Goal: Task Accomplishment & Management: Use online tool/utility

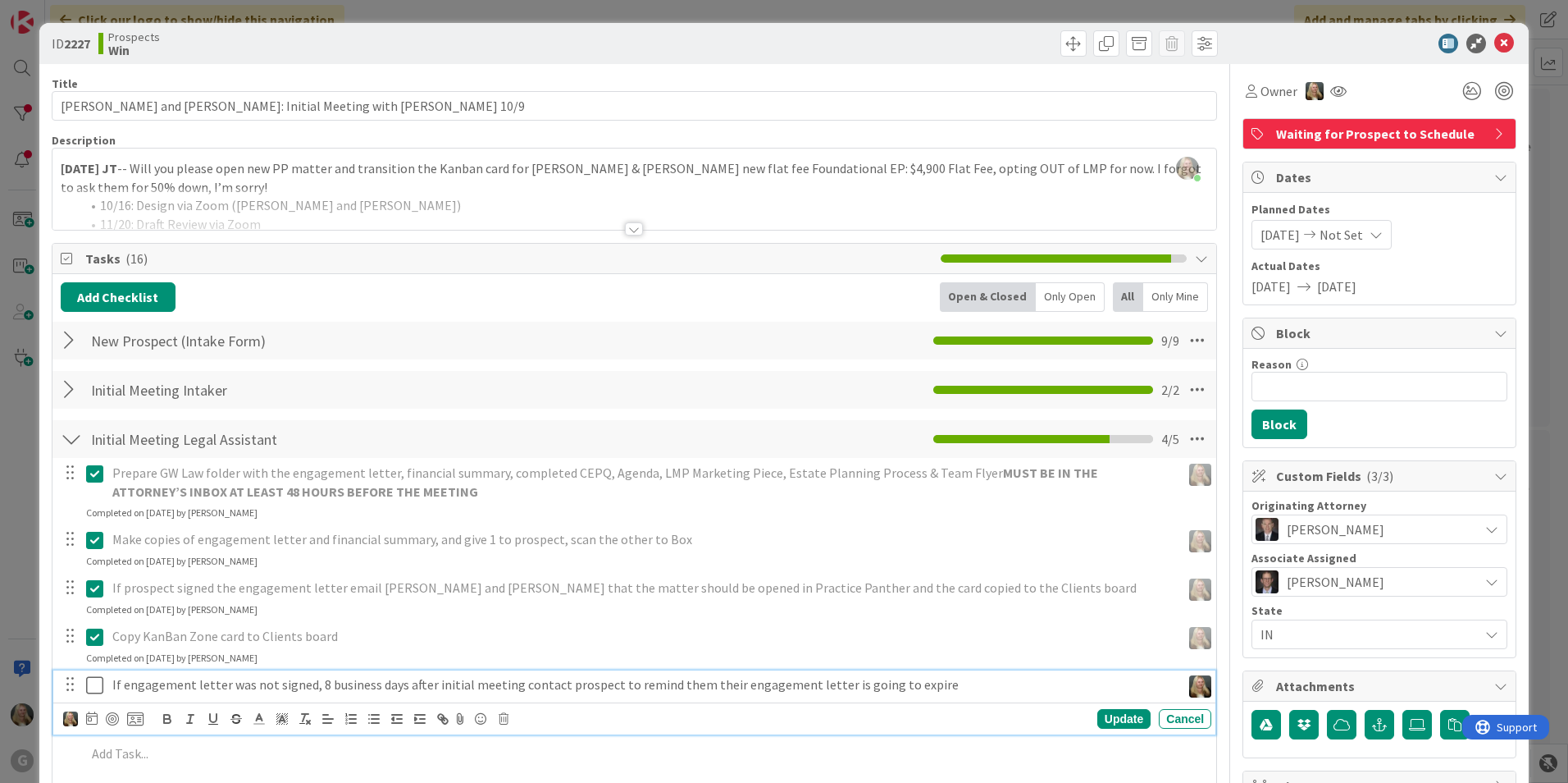
click at [680, 685] on p "If engagement letter was not signed, 8 business days after initial meeting cont…" at bounding box center [643, 685] width 1062 height 19
click at [509, 719] on div "Are you sure you want to delete this task? Delete Cancel Update Cancel" at bounding box center [637, 719] width 1148 height 23
click at [504, 721] on icon at bounding box center [503, 719] width 10 height 11
click at [564, 686] on div "Delete" at bounding box center [546, 688] width 61 height 30
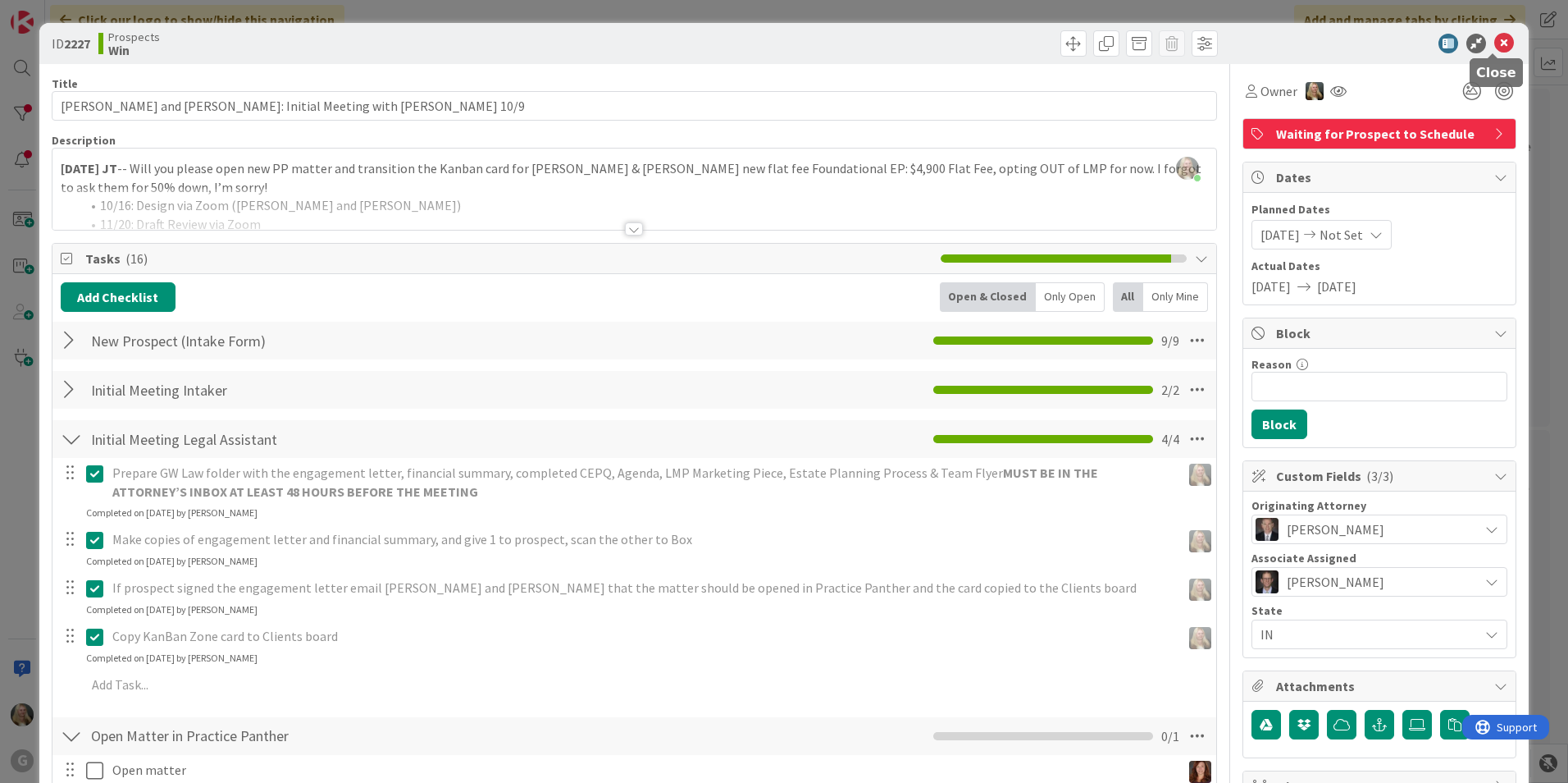
click at [1495, 42] on icon at bounding box center [1504, 44] width 20 height 20
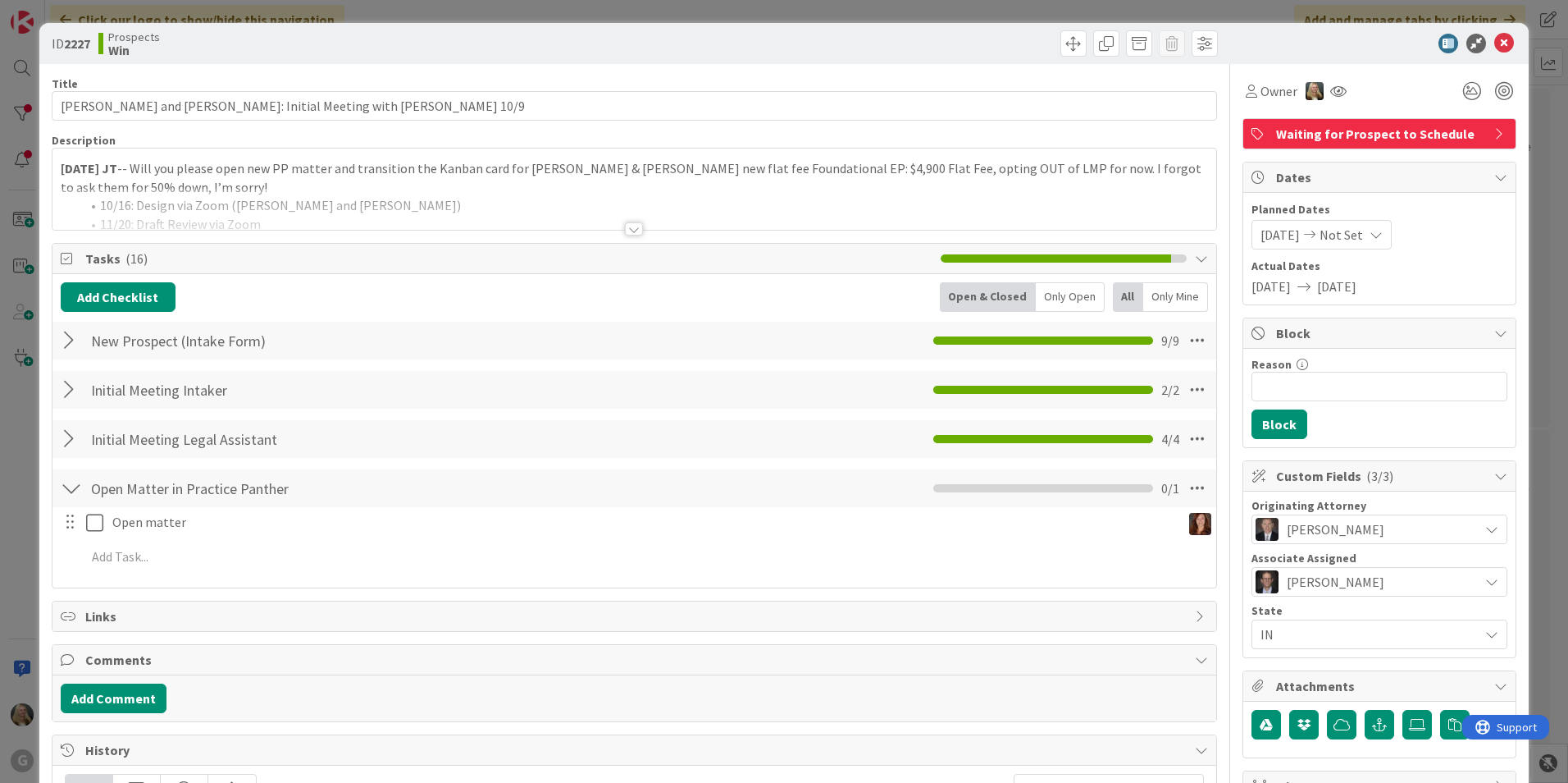
drag, startPoint x: 1171, startPoint y: 245, endPoint x: 1298, endPoint y: 135, distance: 168.0
click at [1298, 135] on span "Waiting for Prospect to Schedule" at bounding box center [1381, 133] width 210 height 20
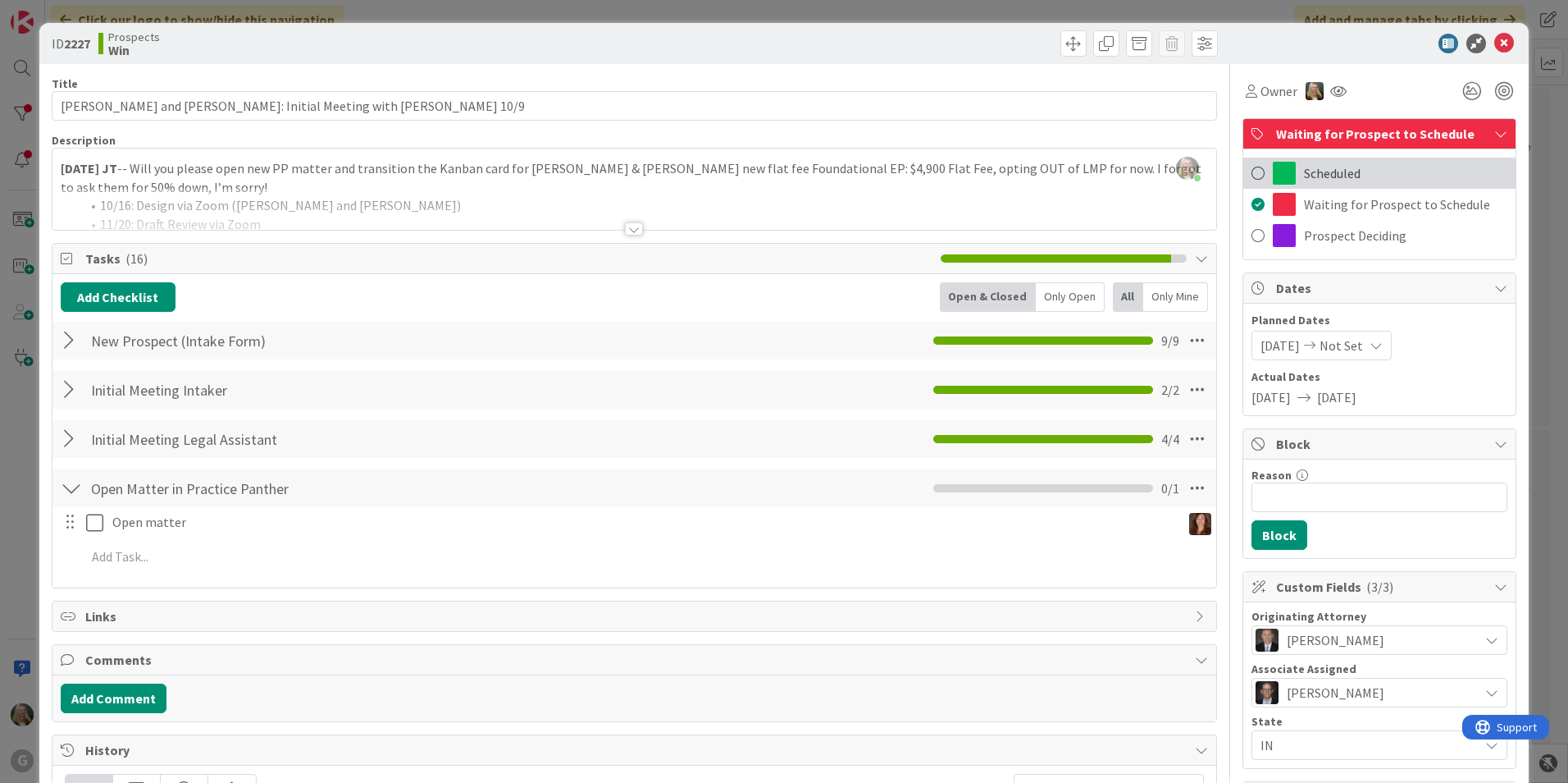
click at [1252, 173] on span at bounding box center [1258, 173] width 13 height 24
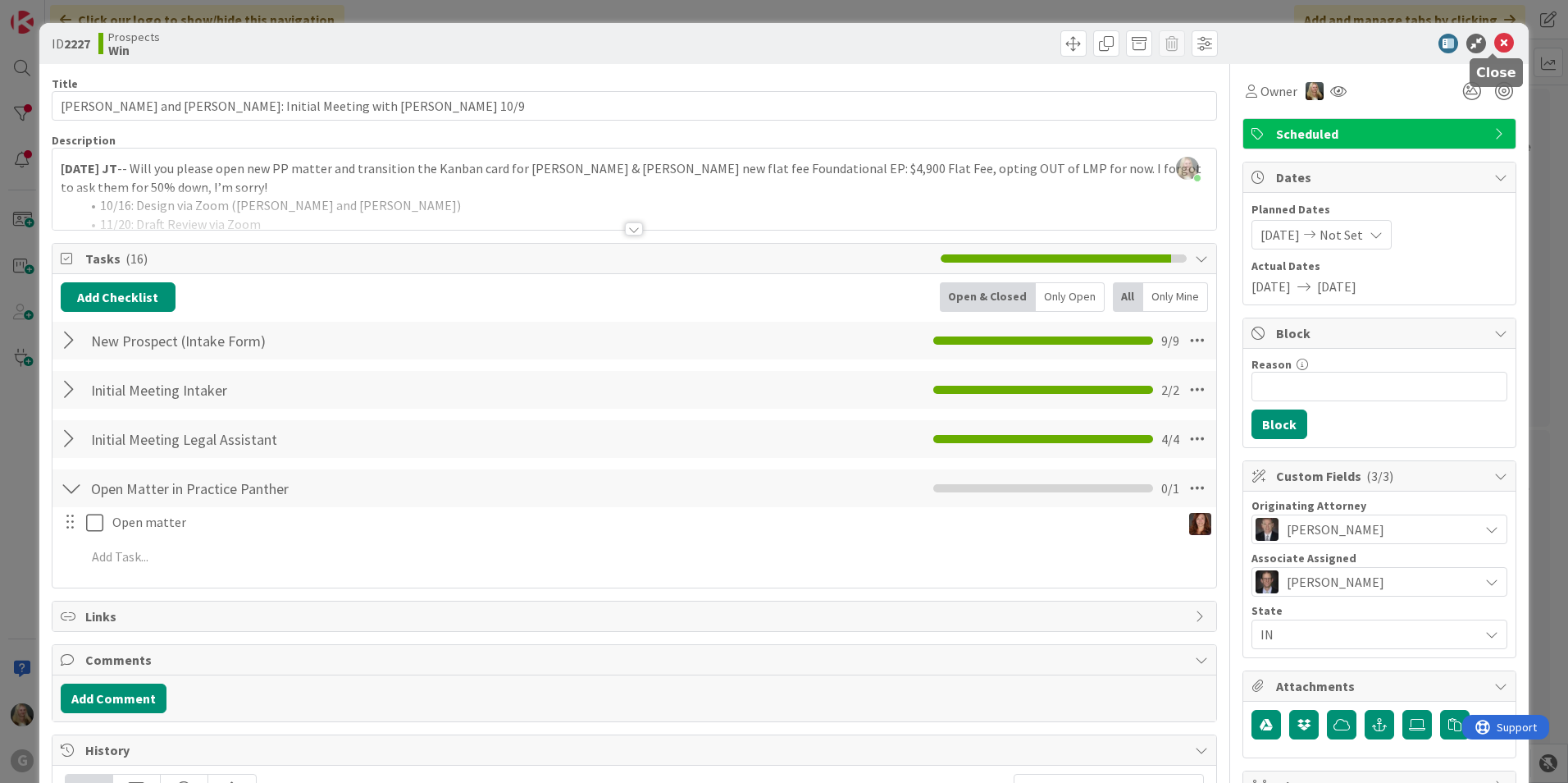
click at [1495, 39] on icon at bounding box center [1504, 44] width 20 height 20
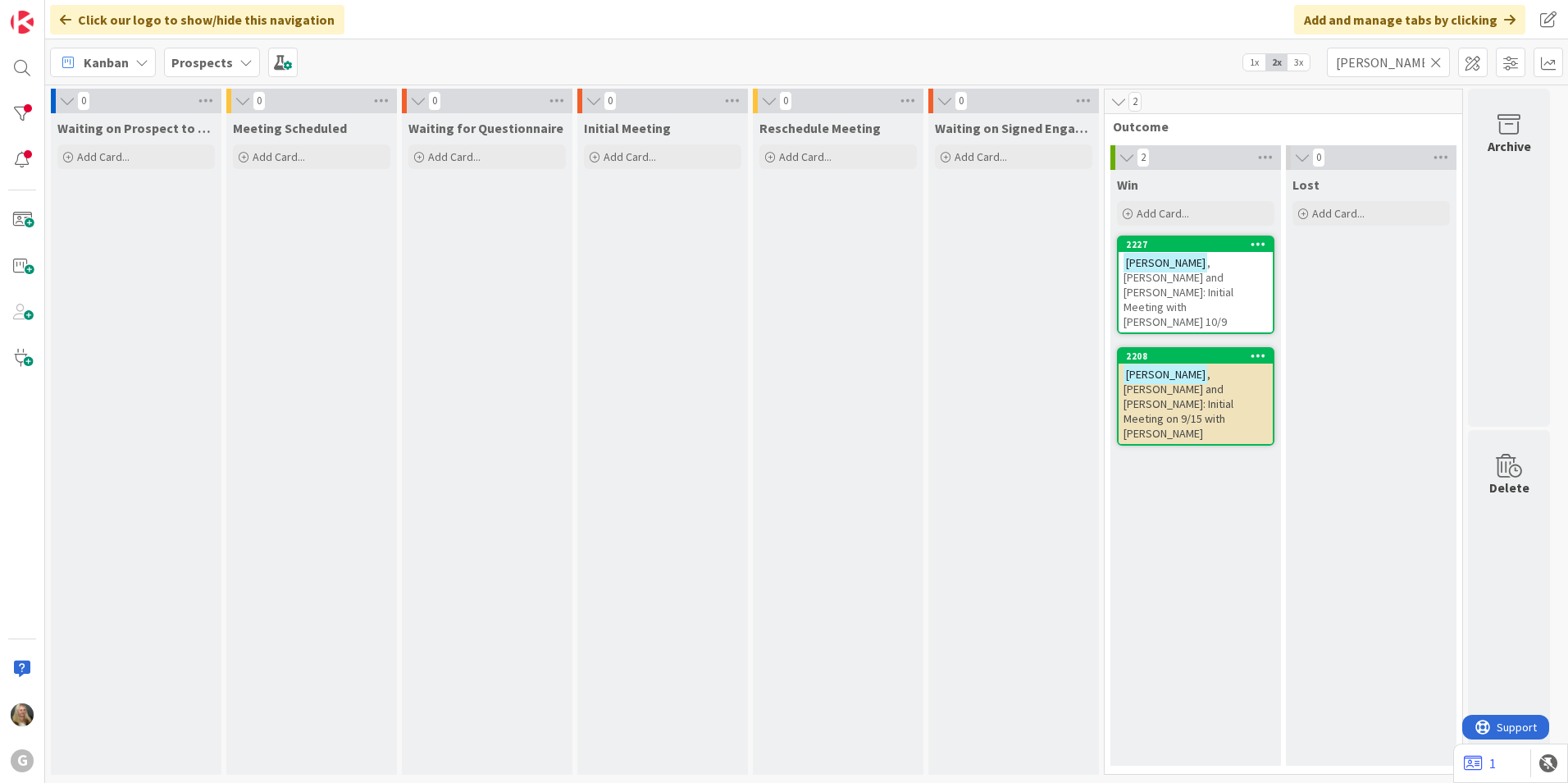
click at [1045, 374] on div "Waiting on Signed Engagement Letter Add Card..." at bounding box center [1013, 443] width 171 height 661
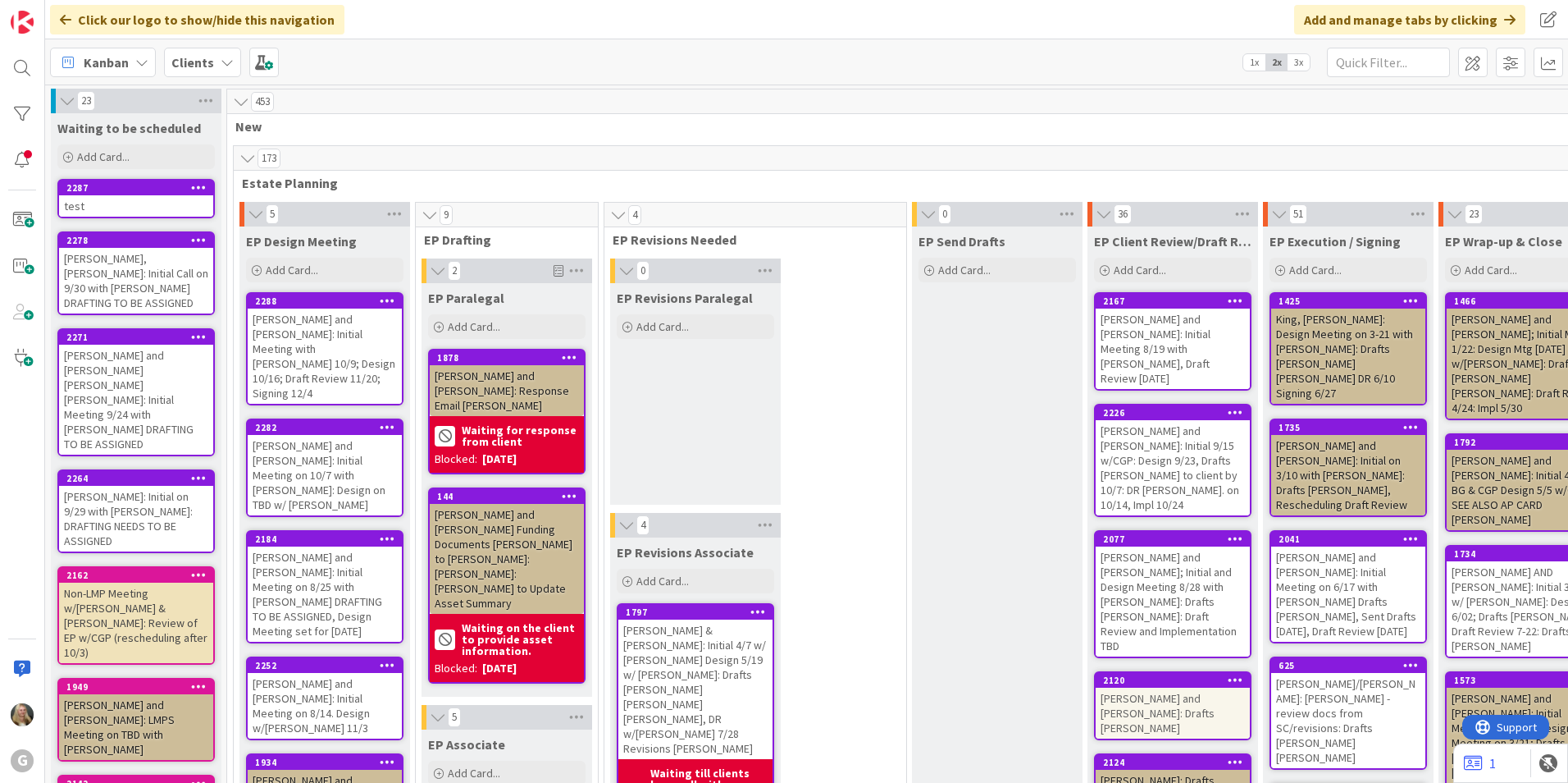
click at [190, 55] on b "Clients" at bounding box center [192, 62] width 43 height 17
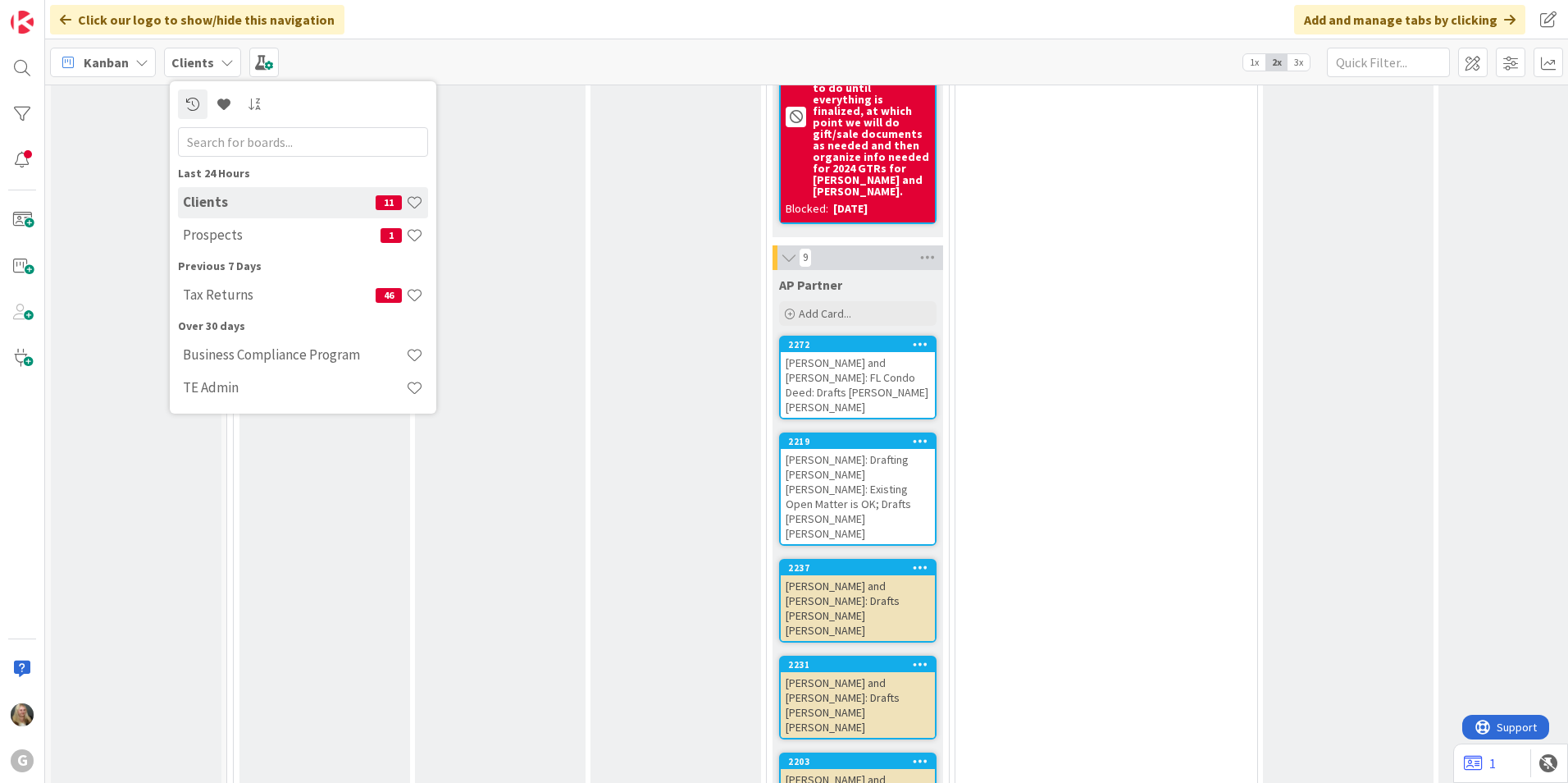
scroll to position [9354, 0]
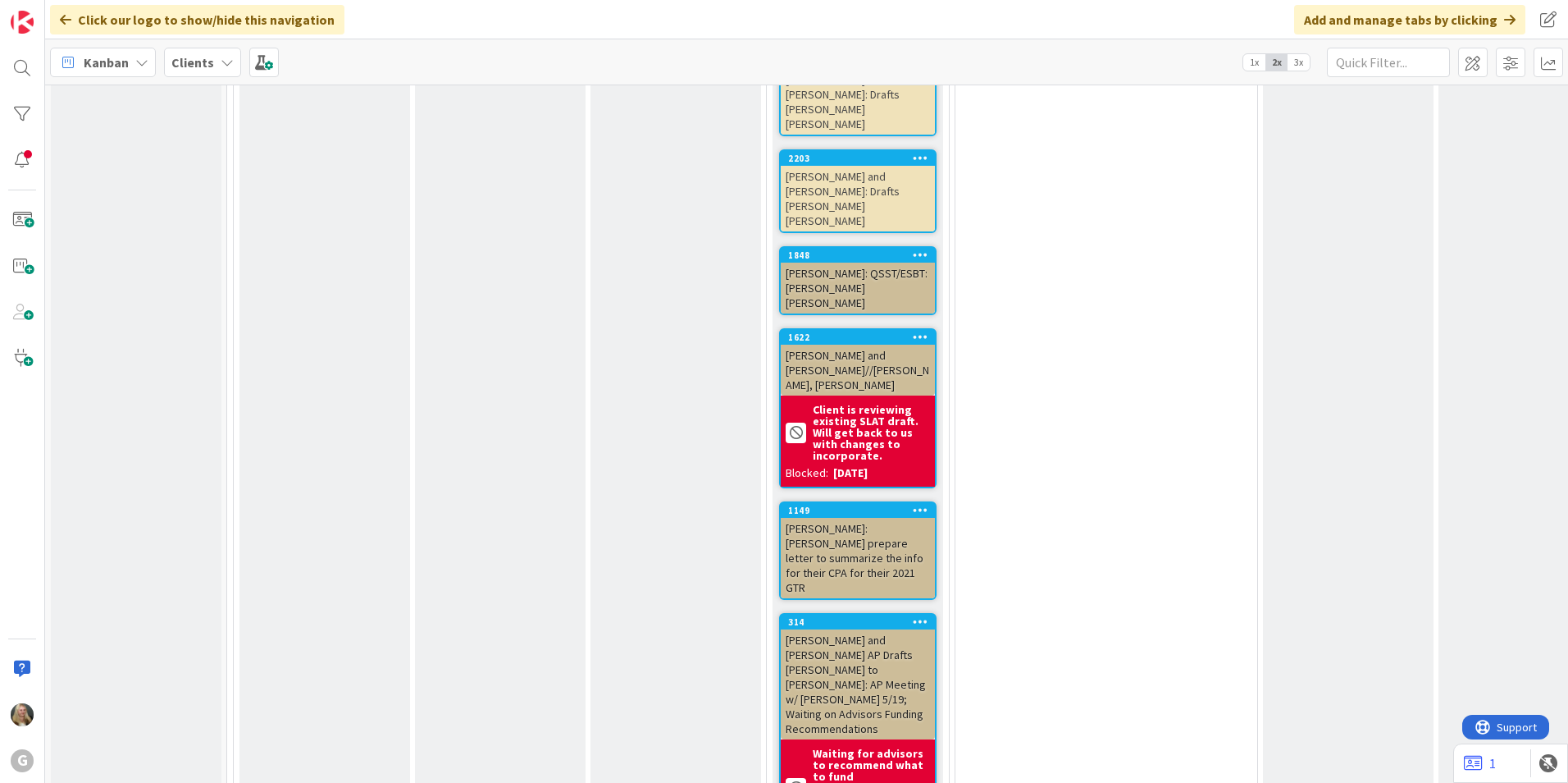
scroll to position [10011, 0]
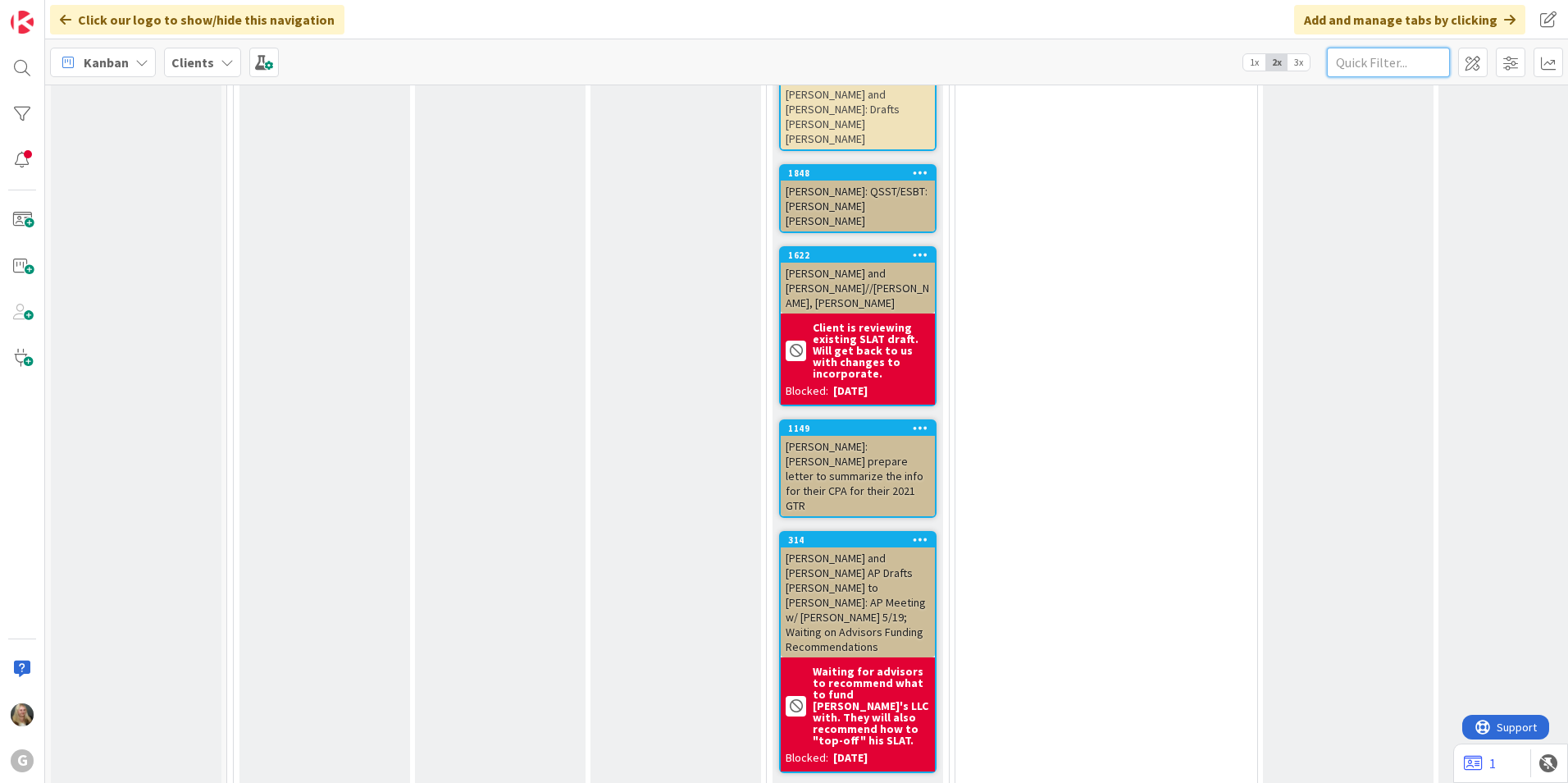
click at [1358, 64] on input "text" at bounding box center [1388, 63] width 123 height 30
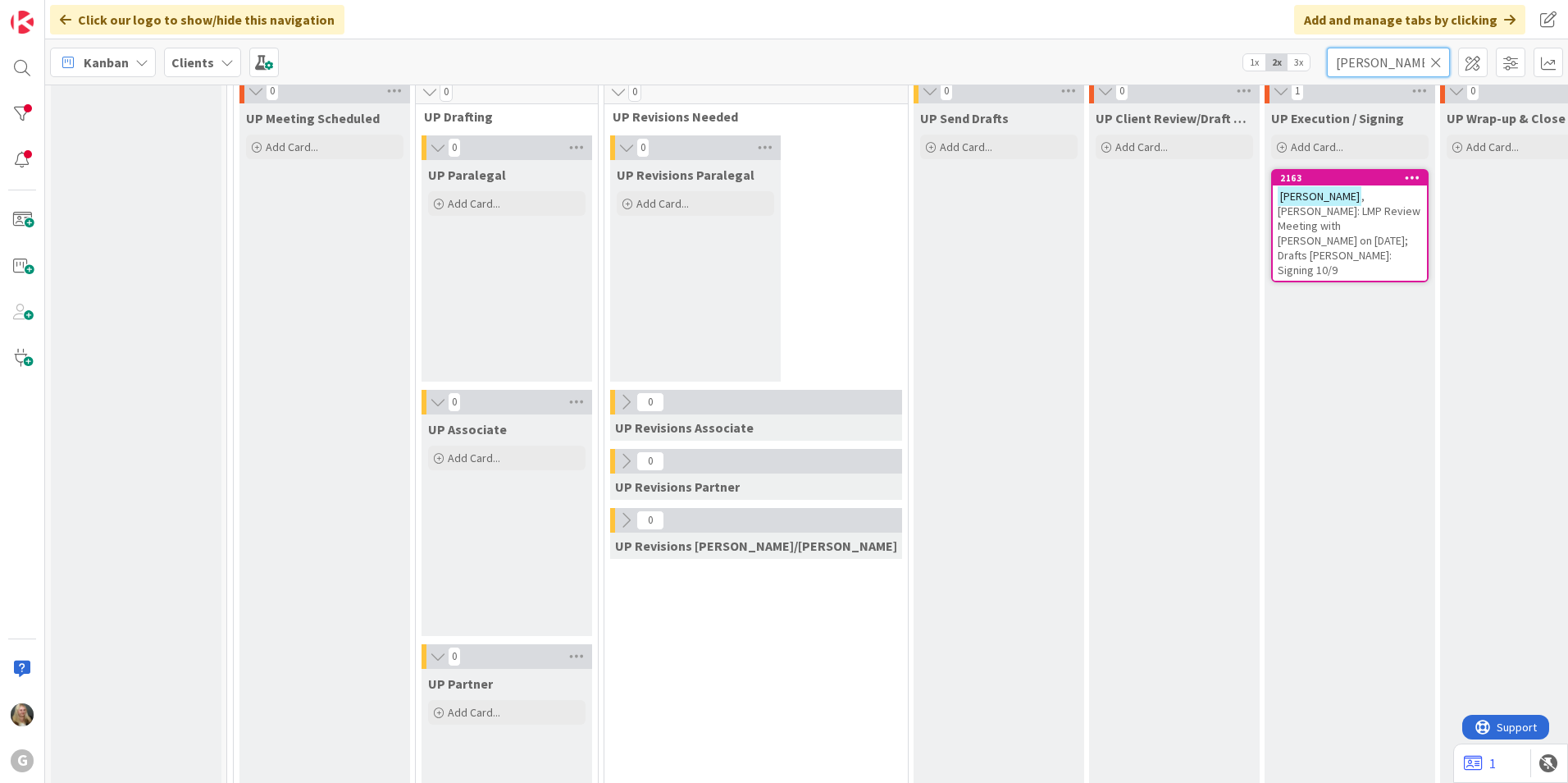
scroll to position [2174, 0]
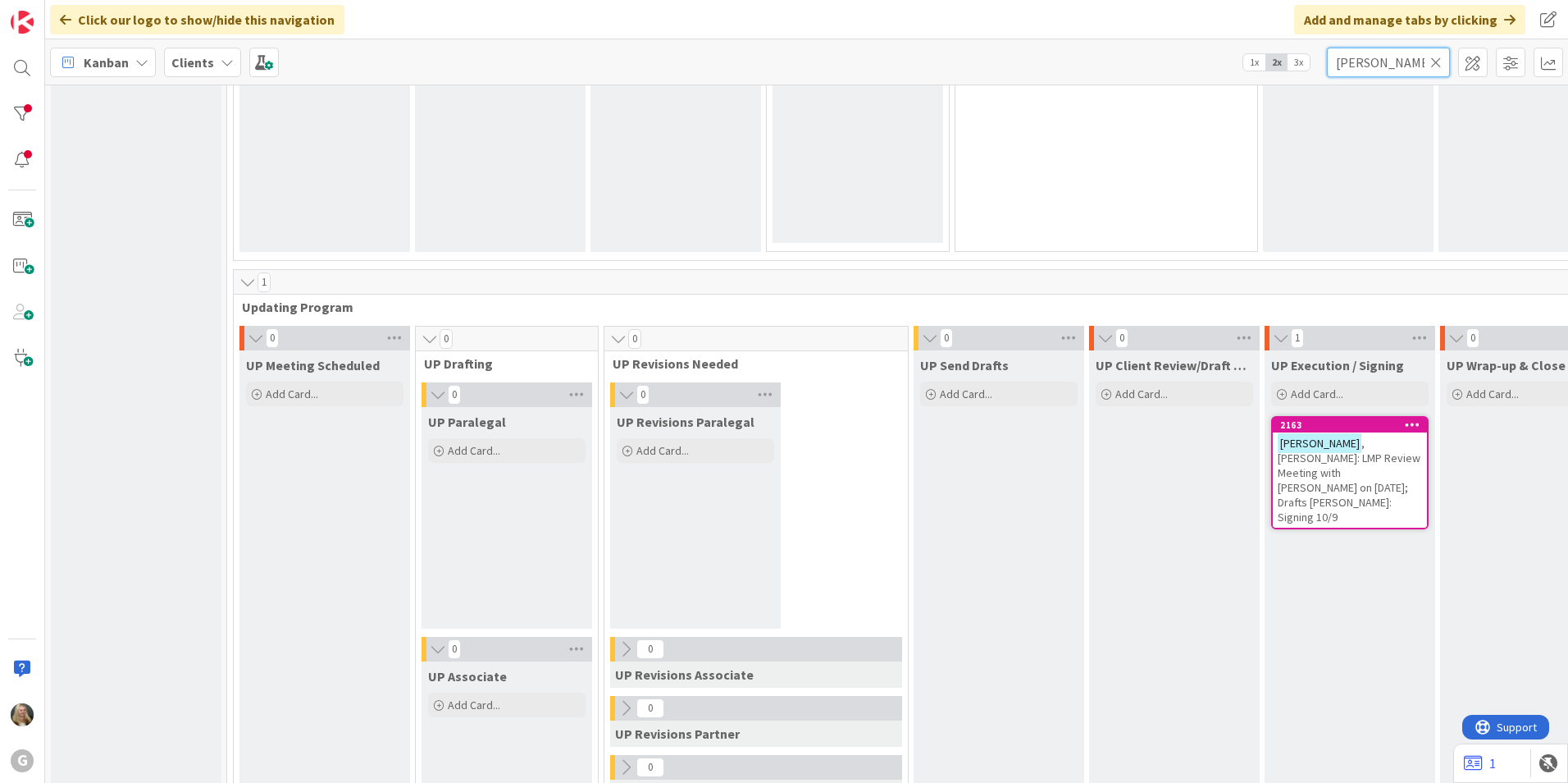
type input "[PERSON_NAME]"
click at [1278, 447] on span ", [PERSON_NAME]: LMP Review Meeting with [PERSON_NAME] on [DATE]; Drafts [PERSO…" at bounding box center [1349, 480] width 143 height 89
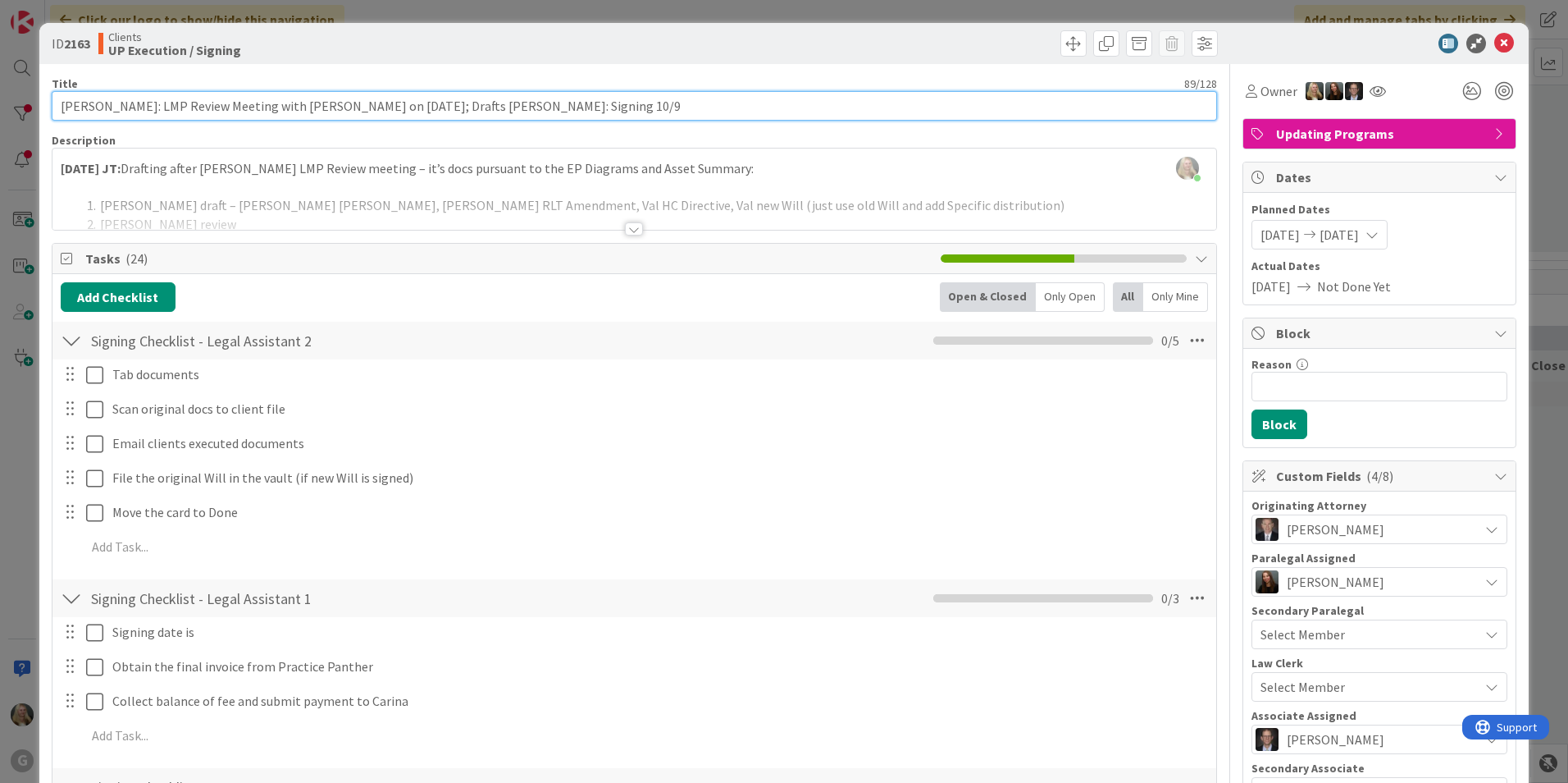
click at [600, 114] on input "[PERSON_NAME]: LMP Review Meeting with [PERSON_NAME] on [DATE]; Drafts [PERSON_…" at bounding box center [634, 106] width 1166 height 30
type input "[PERSON_NAME]: LMP Review Meeting with [PERSON_NAME] on [DATE]; Drafts [PERSON_…"
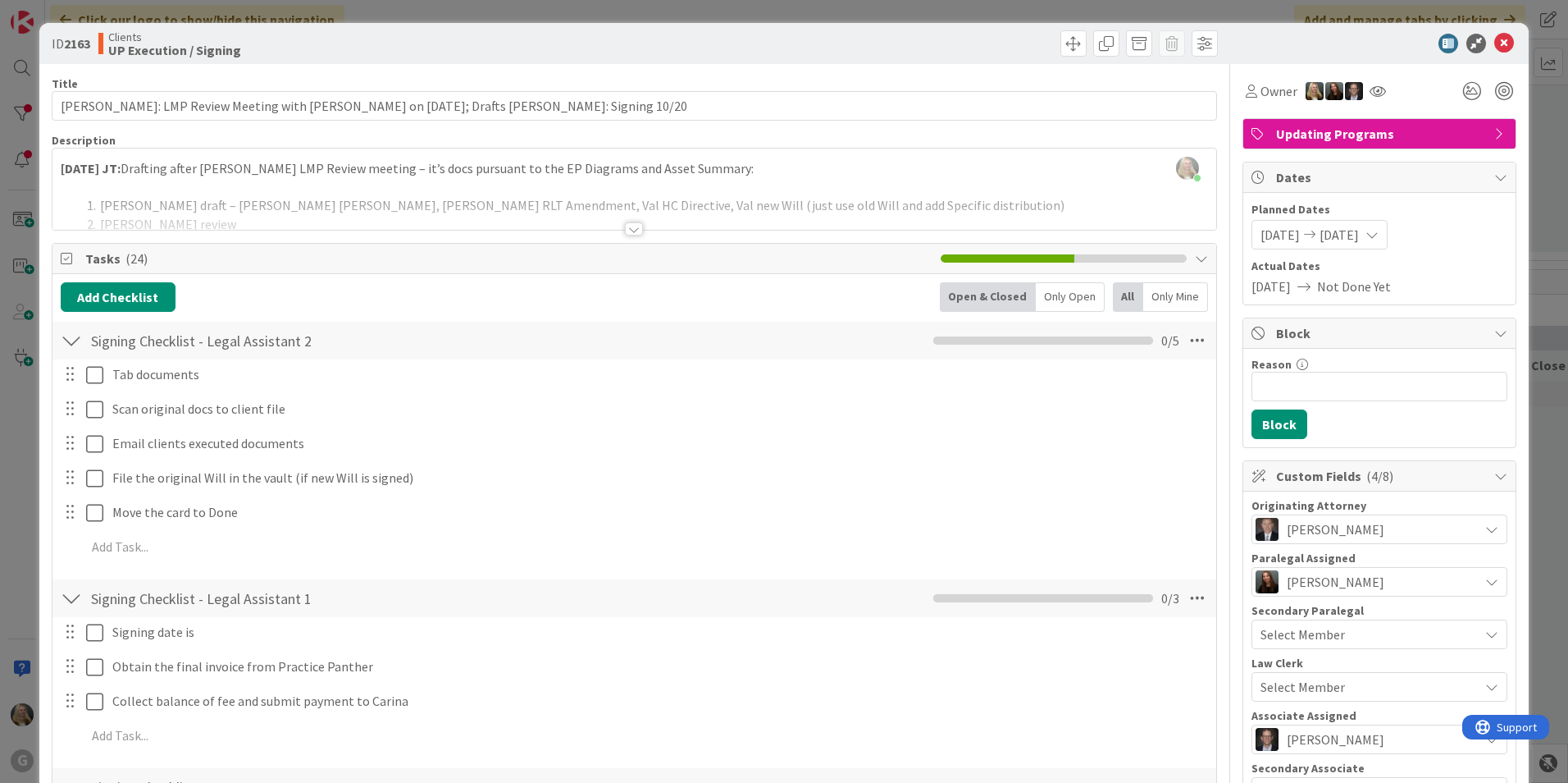
click at [1359, 239] on span "[DATE]" at bounding box center [1339, 234] width 39 height 20
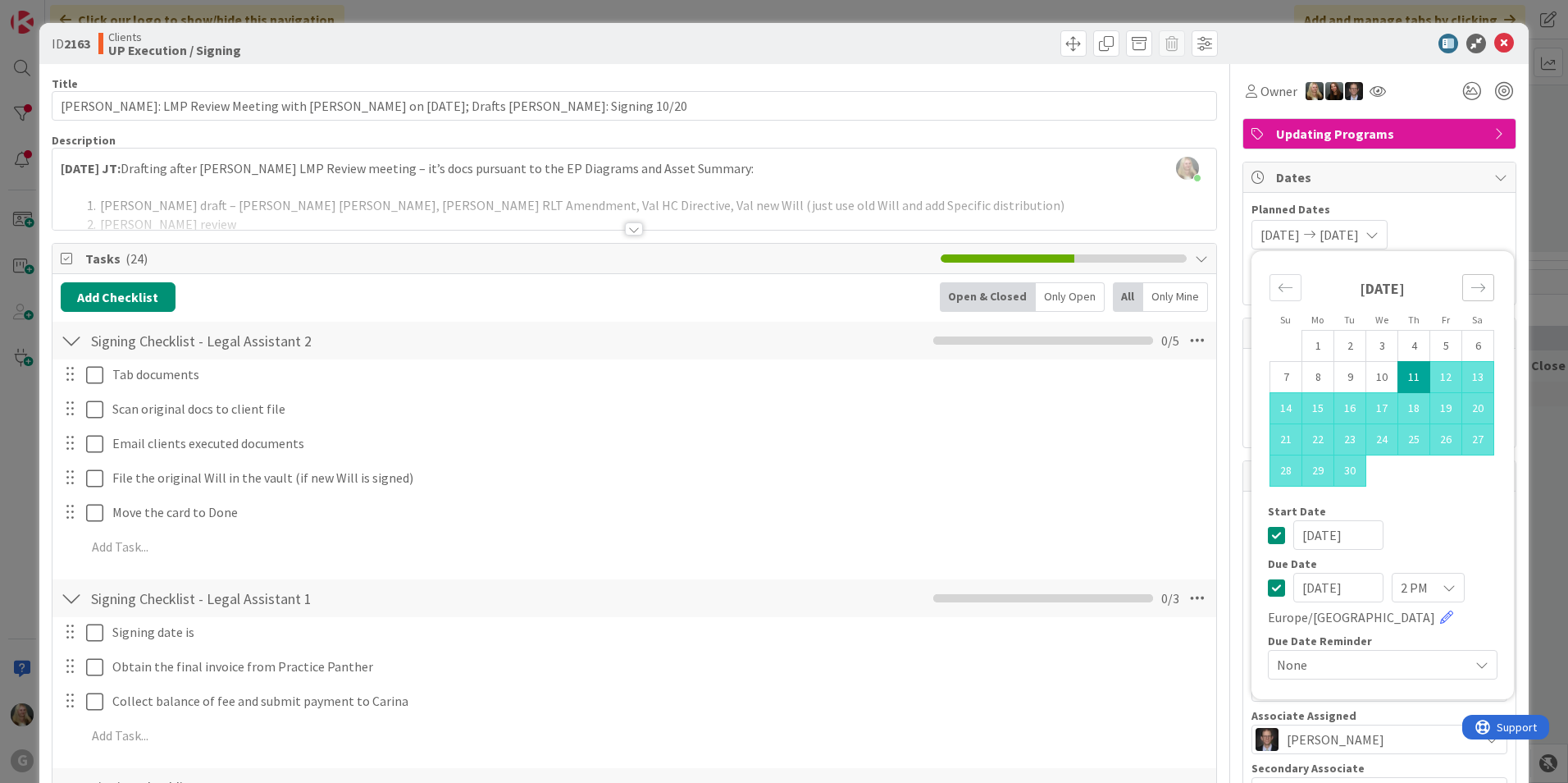
click at [1470, 286] on icon "Move forward to switch to the next month." at bounding box center [1478, 287] width 16 height 16
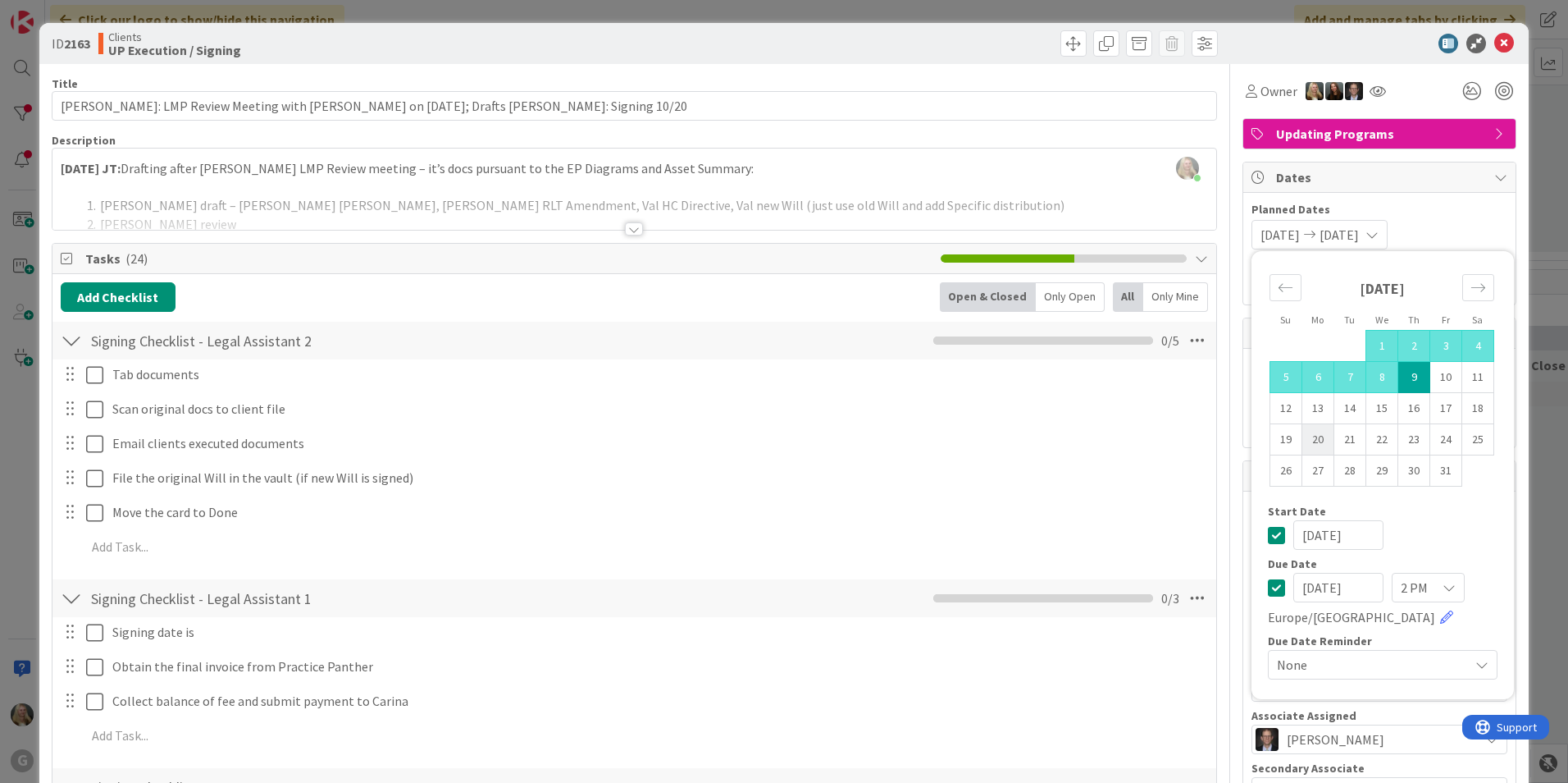
click at [1302, 434] on td "20" at bounding box center [1318, 440] width 32 height 31
type input "[DATE]"
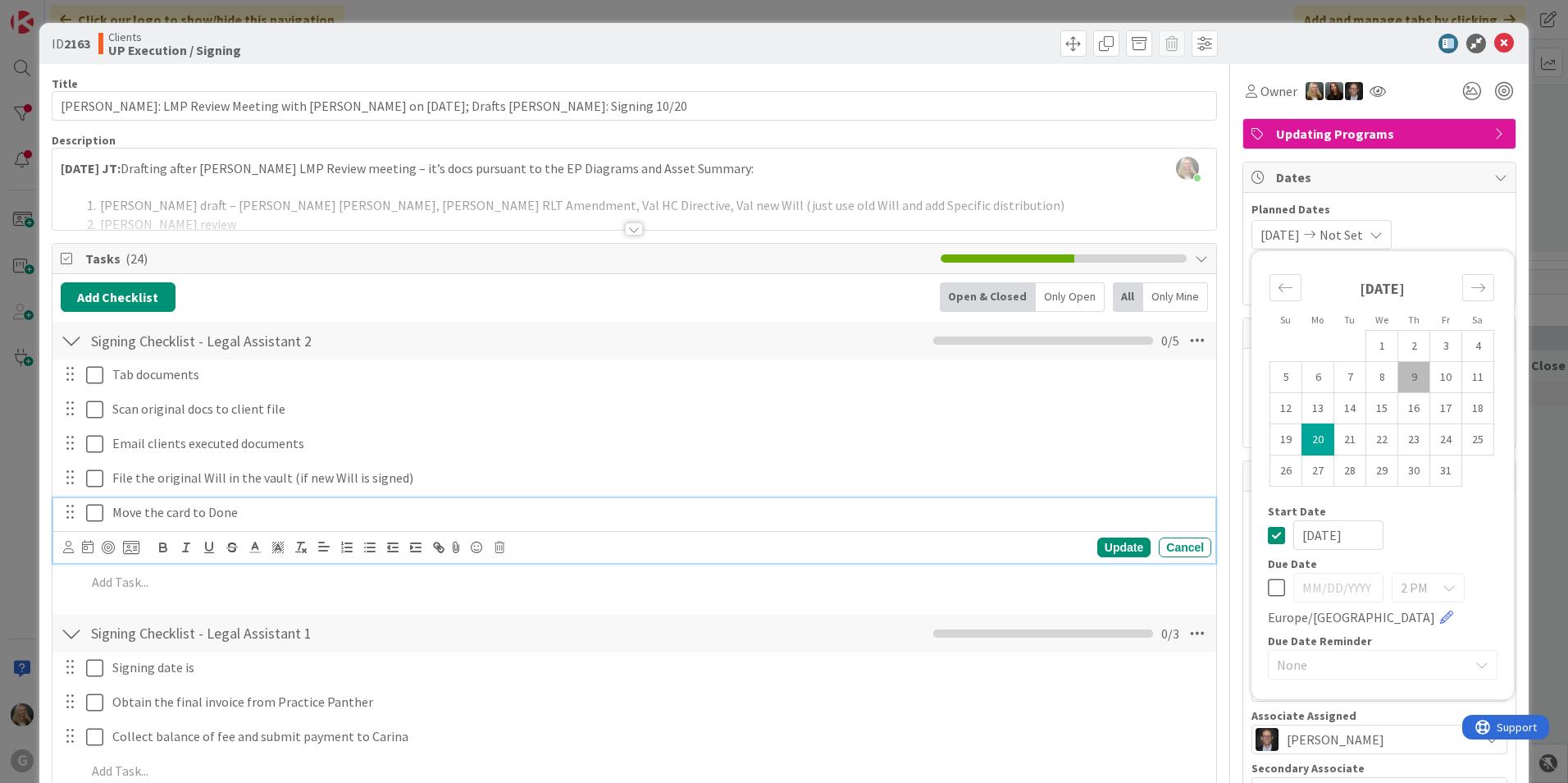
click at [1071, 500] on div "Move the card to Done" at bounding box center [659, 512] width 1106 height 29
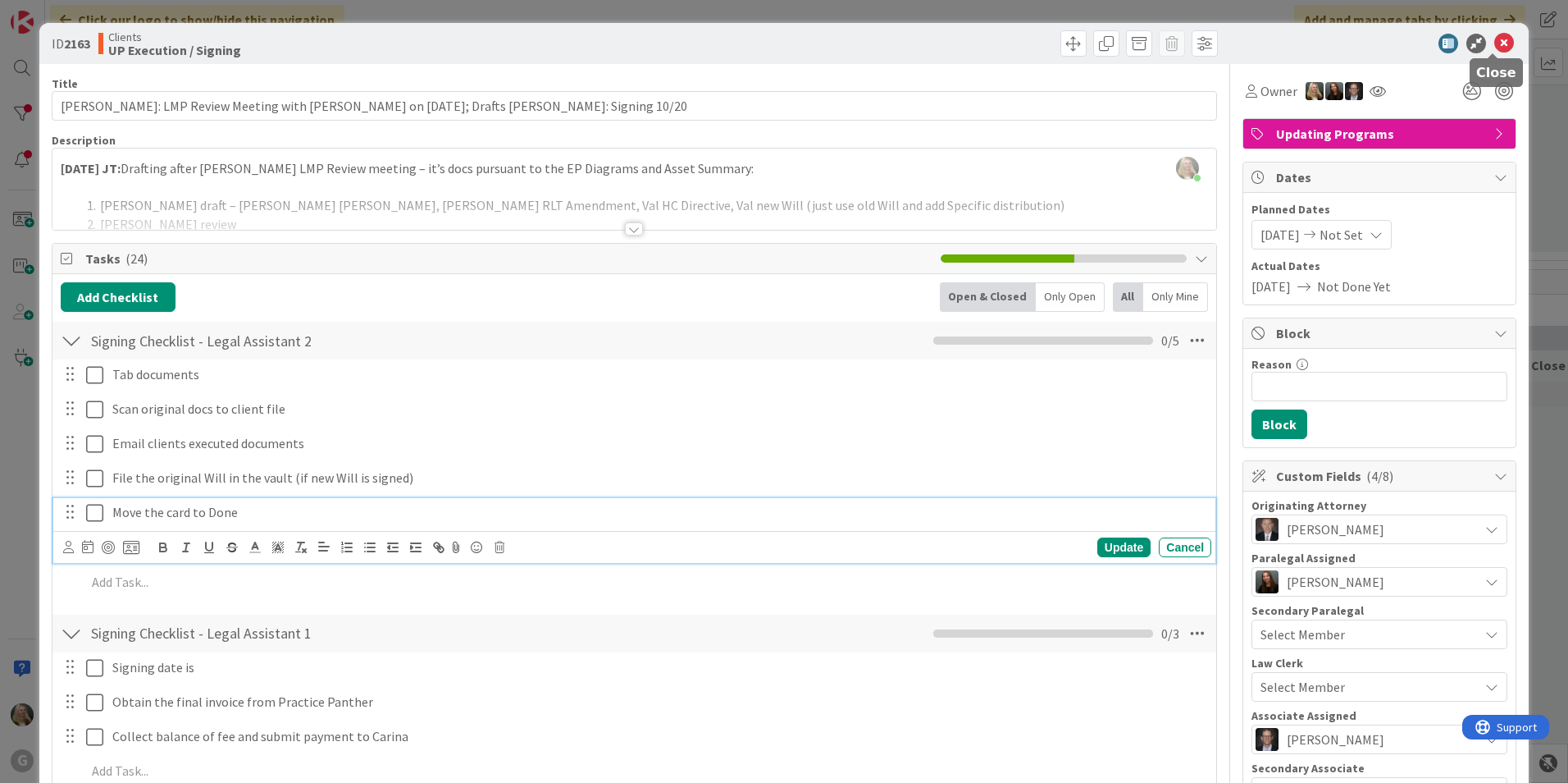
click at [1495, 38] on icon at bounding box center [1504, 44] width 20 height 20
